Goal: Task Accomplishment & Management: Manage account settings

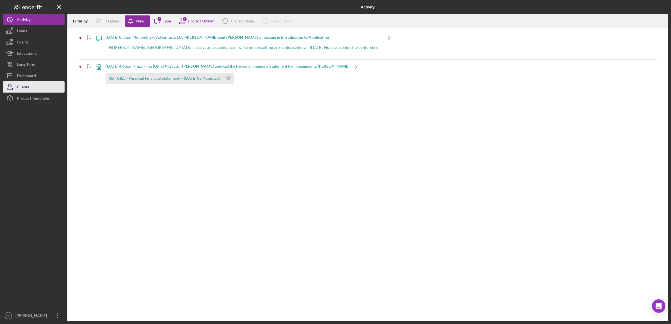
click at [34, 82] on button "Clients" at bounding box center [34, 86] width 62 height 11
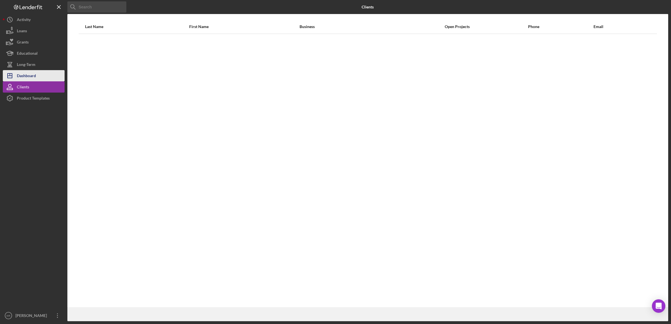
click at [42, 77] on button "Icon/Dashboard Dashboard" at bounding box center [34, 75] width 62 height 11
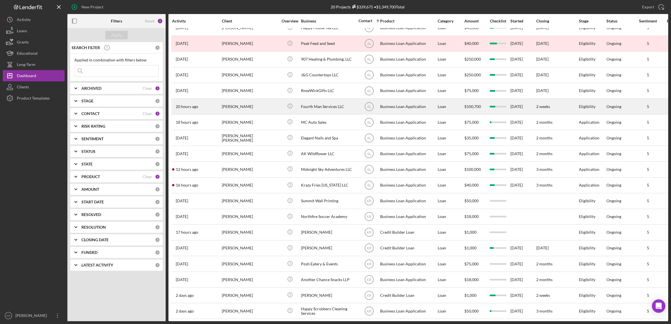
scroll to position [34, 0]
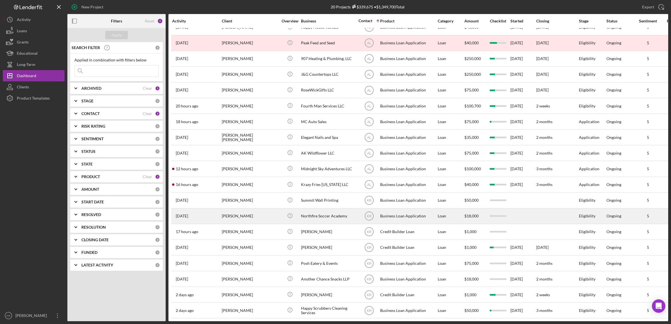
click at [223, 210] on div "[PERSON_NAME]" at bounding box center [250, 216] width 56 height 15
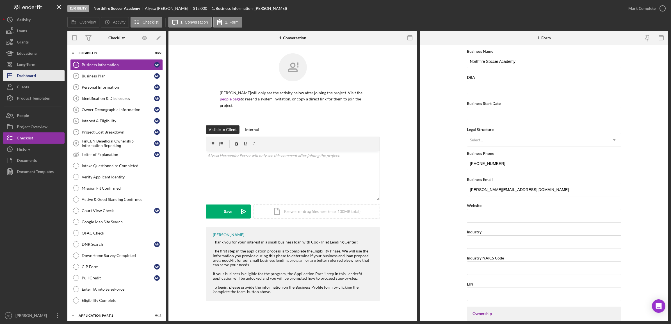
click at [33, 72] on div "Dashboard" at bounding box center [26, 76] width 19 height 13
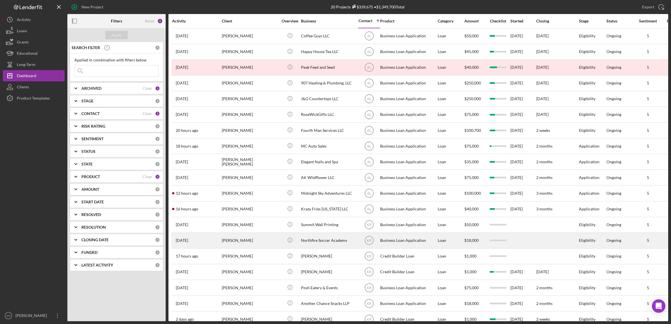
scroll to position [34, 0]
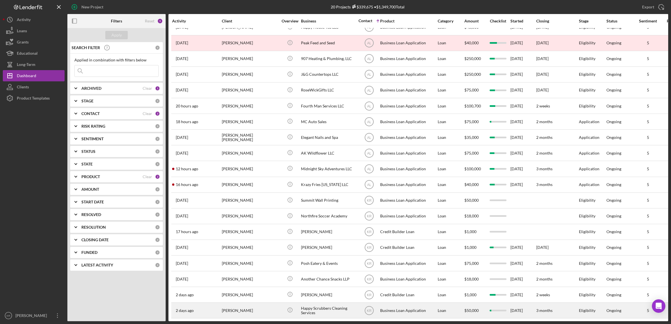
click at [232, 310] on div "[PERSON_NAME]" at bounding box center [250, 310] width 56 height 15
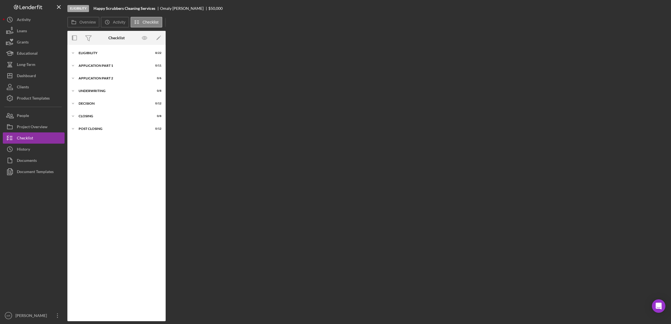
scroll to position [6, 0]
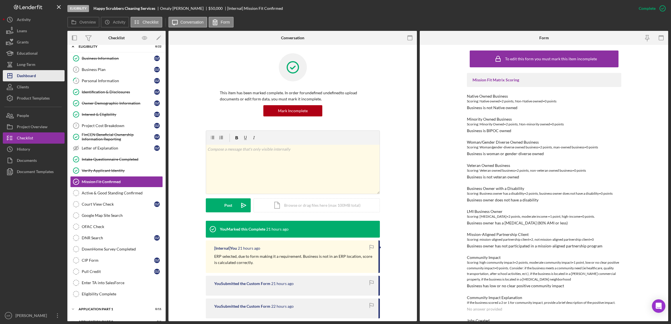
click at [44, 71] on button "Icon/Dashboard Dashboard" at bounding box center [34, 75] width 62 height 11
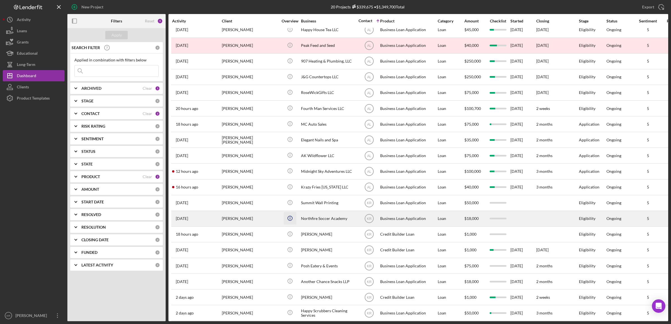
scroll to position [34, 0]
